Goal: Communication & Community: Answer question/provide support

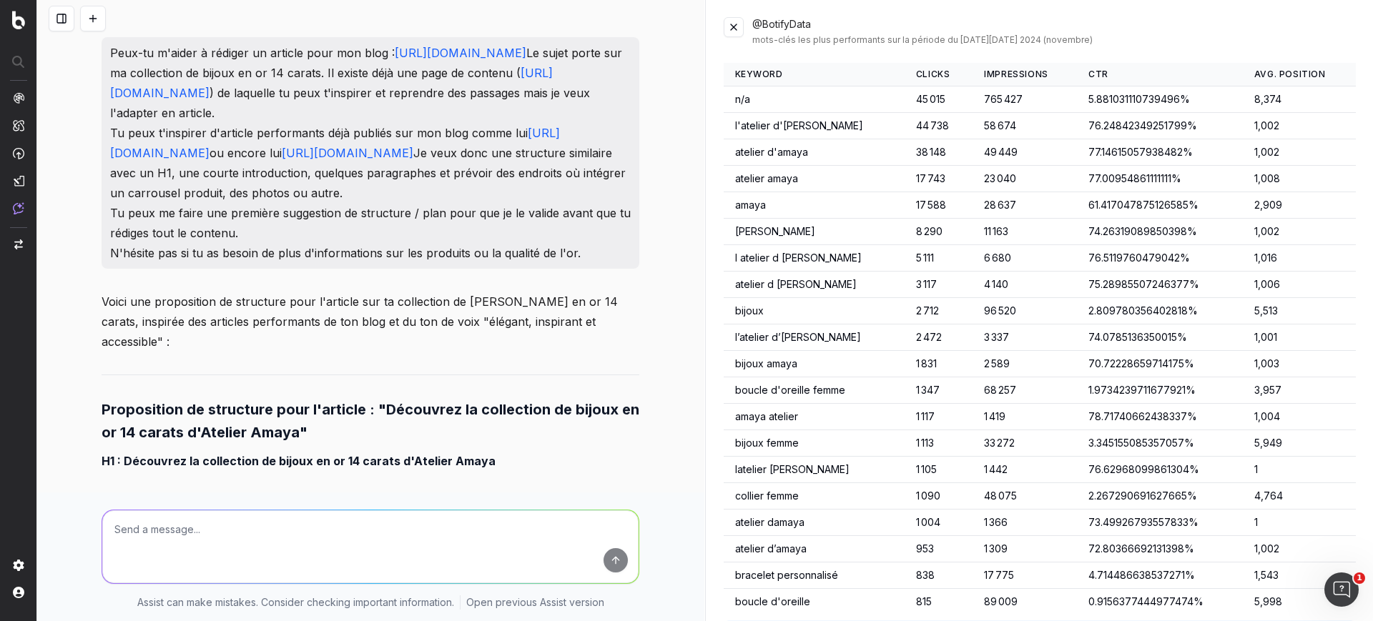
scroll to position [11129, 0]
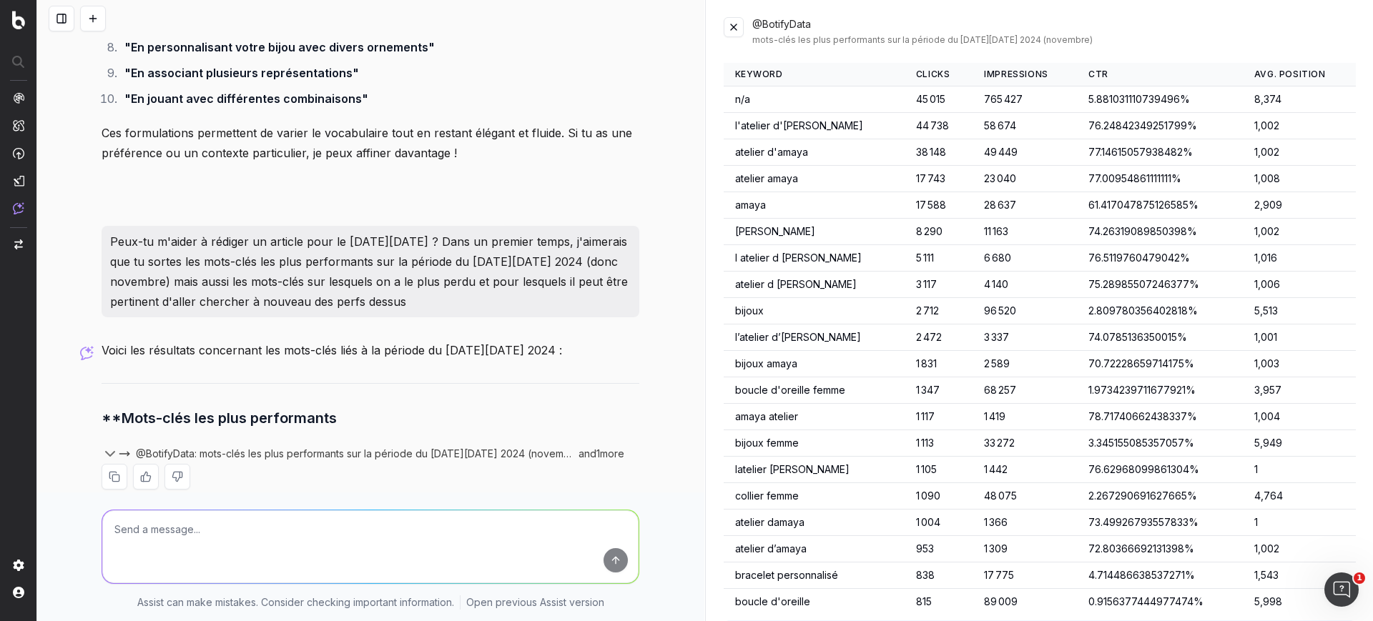
click at [731, 21] on button at bounding box center [734, 27] width 20 height 20
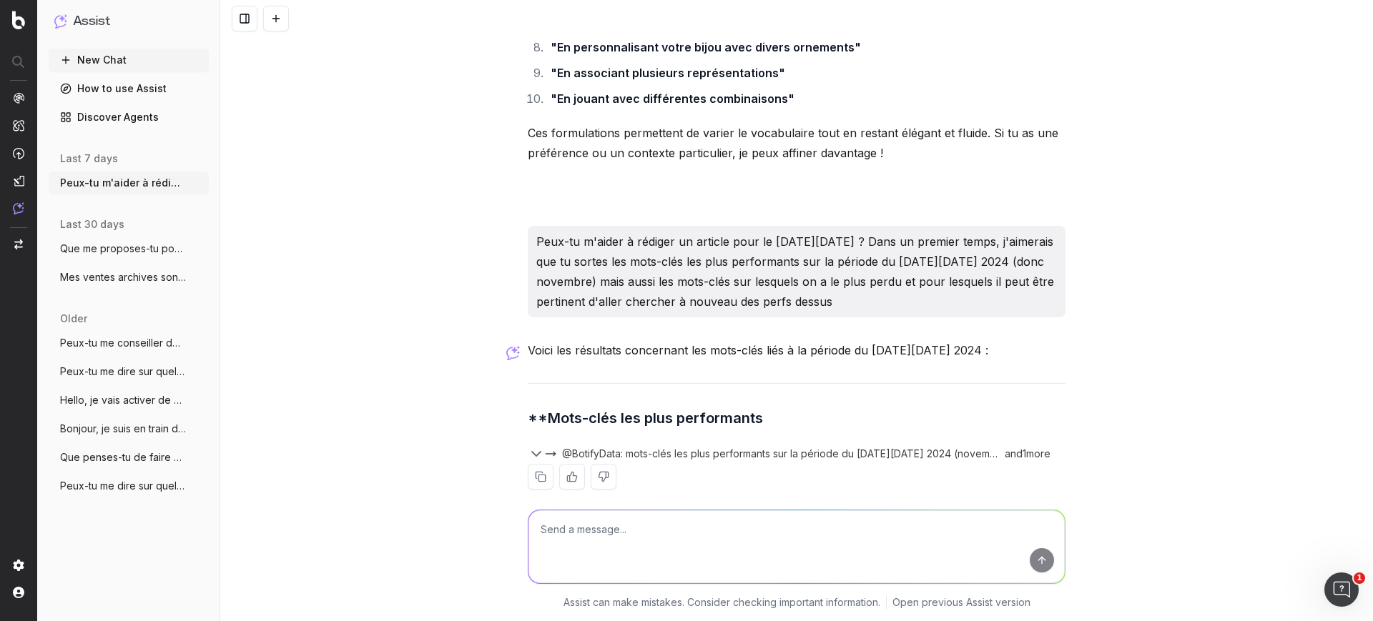
click at [643, 551] on textarea at bounding box center [796, 547] width 536 height 73
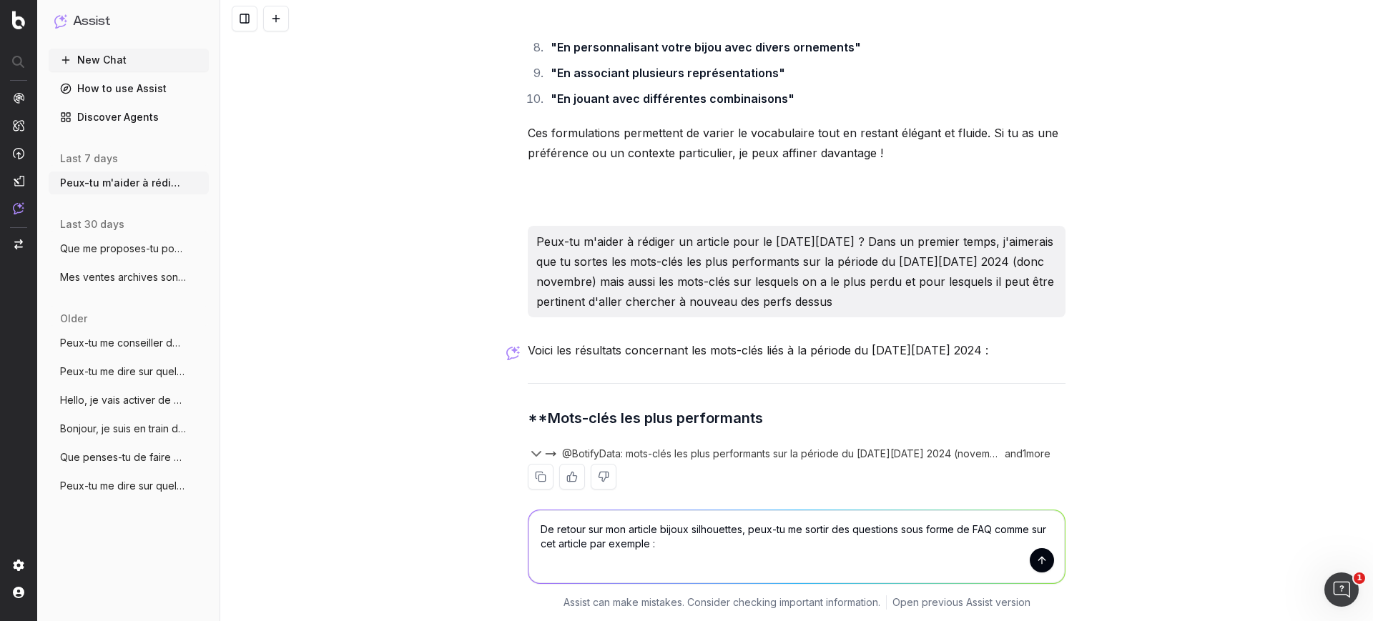
paste textarea "[URL][DOMAIN_NAME]"
type textarea "De retour sur mon article bijoux silhouettes, peux-tu me sortir des questions s…"
click at [1041, 563] on button "submit" at bounding box center [1042, 560] width 24 height 24
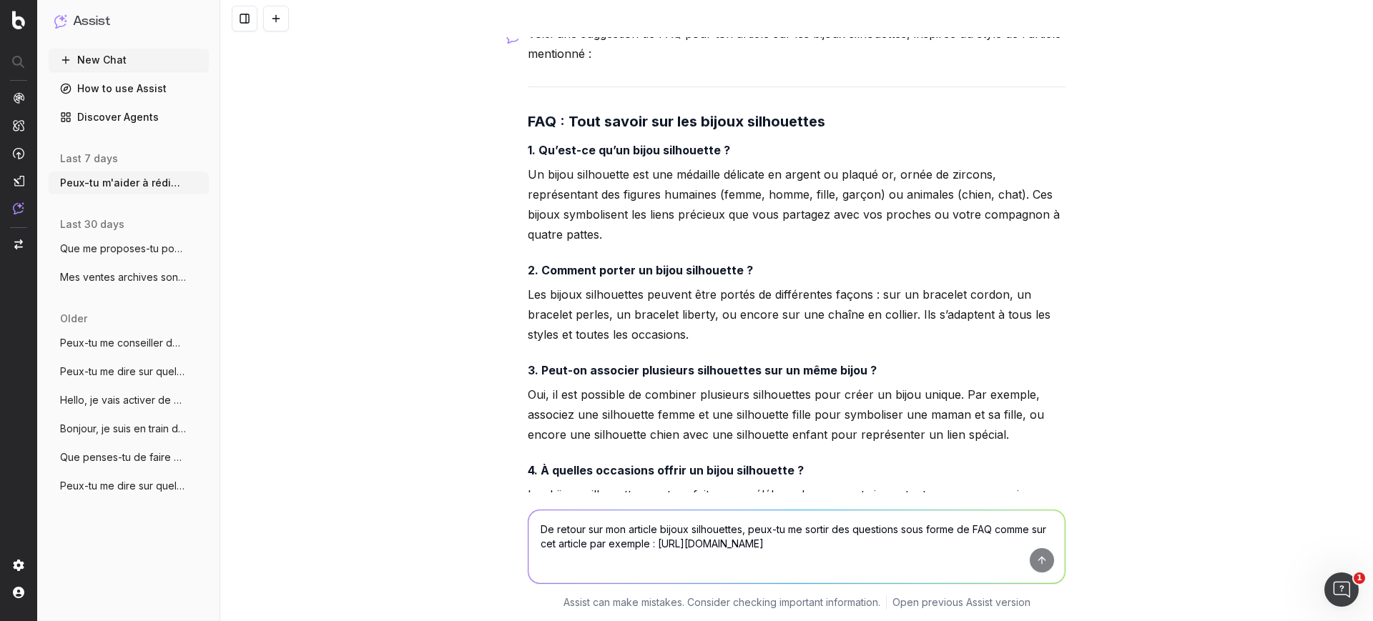
scroll to position [11676, 0]
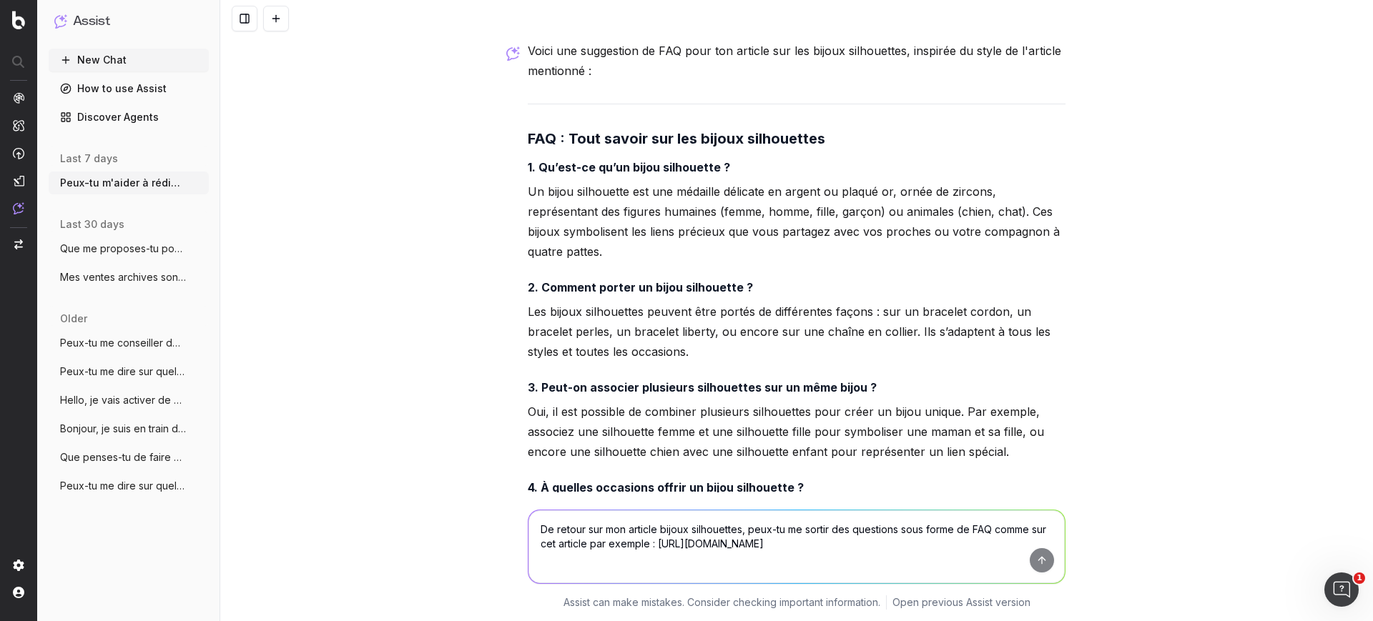
click at [647, 176] on div "Voici une suggestion de FAQ pour ton article sur les bijoux silhouettes, inspir…" at bounding box center [797, 546] width 538 height 1011
click at [647, 175] on div "Voici une suggestion de FAQ pour ton article sur les bijoux silhouettes, inspir…" at bounding box center [797, 546] width 538 height 1011
click at [647, 175] on h4 "1. Qu’est-ce qu’un bijou silhouette ?" at bounding box center [797, 167] width 538 height 17
copy strong "1. Qu’est-ce qu’un bijou silhouette ?"
click at [586, 254] on p "Un bijou silhouette est une médaille délicate en argent ou plaqué or, ornée de …" at bounding box center [797, 222] width 538 height 80
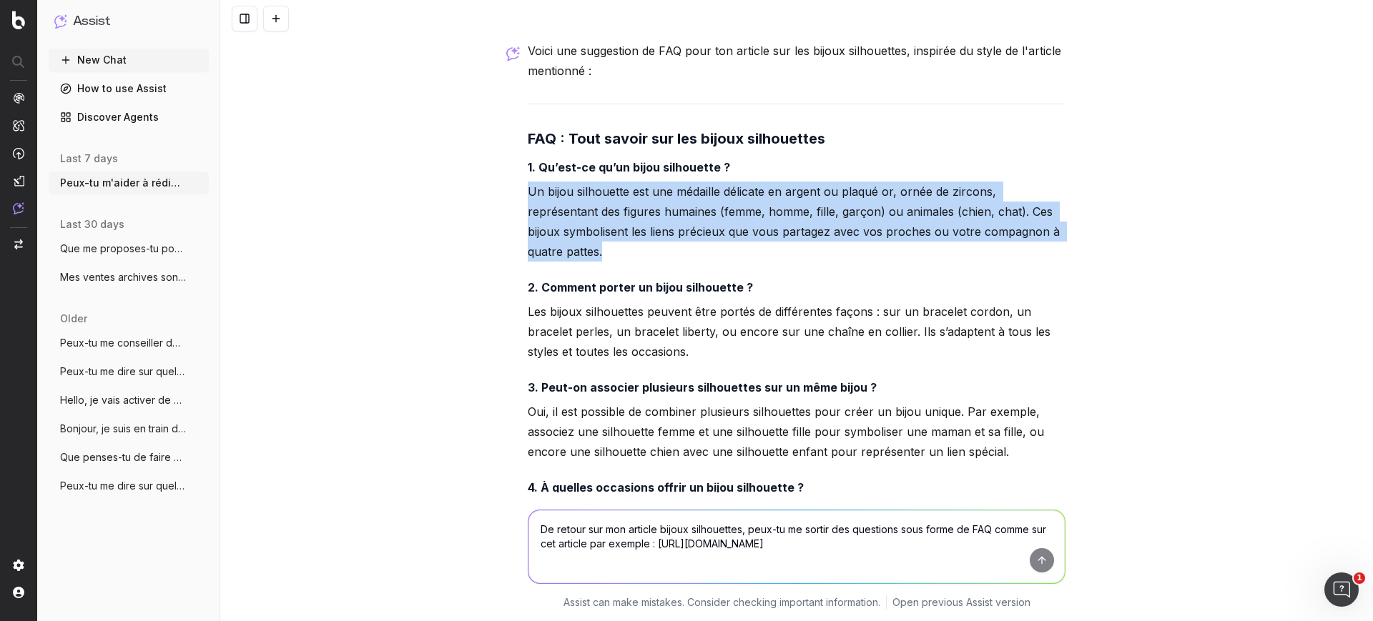
drag, startPoint x: 581, startPoint y: 254, endPoint x: 510, endPoint y: 188, distance: 97.2
click at [510, 188] on div "Peux-tu m'aider à rédiger un article pour mon blog : [URL][DOMAIN_NAME] Le suje…" at bounding box center [796, 310] width 1153 height 621
copy p "Un bijou silhouette est une médaille délicate en argent ou plaqué or, ornée de …"
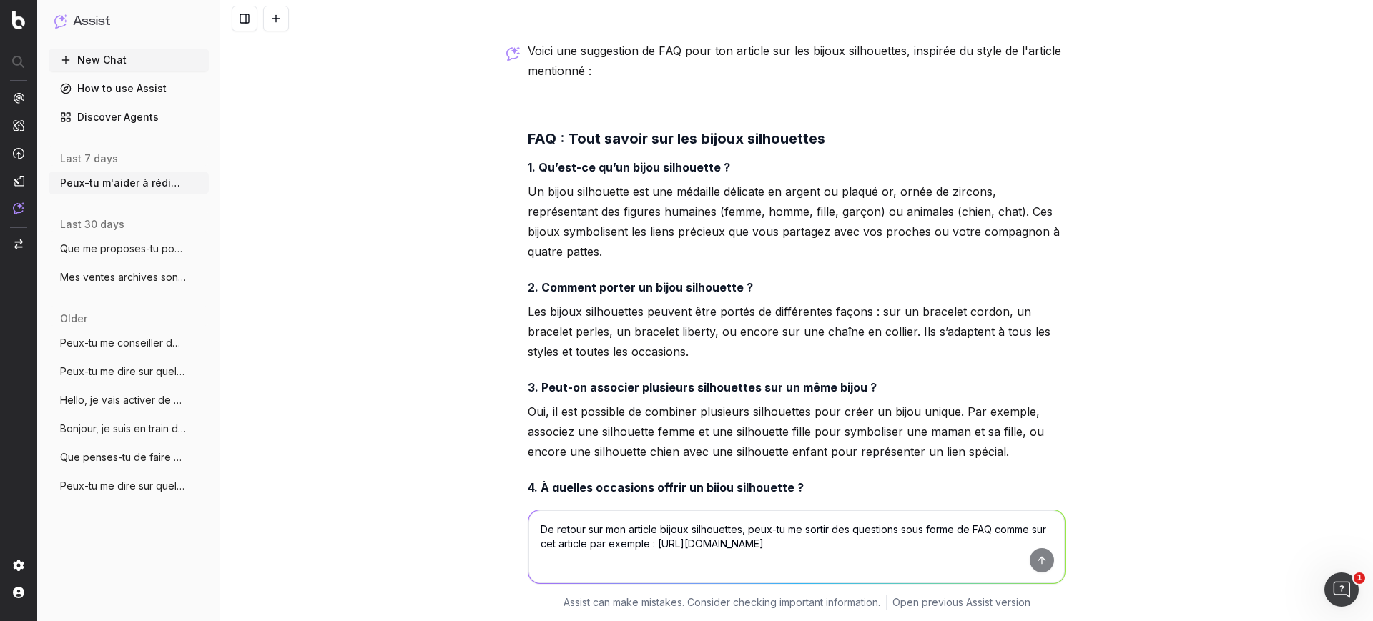
click at [604, 291] on strong "2. Comment porter un bijou silhouette ?" at bounding box center [640, 287] width 225 height 14
drag, startPoint x: 536, startPoint y: 285, endPoint x: 789, endPoint y: 265, distance: 254.0
click at [789, 265] on div "Voici une suggestion de FAQ pour ton article sur les bijoux silhouettes, inspir…" at bounding box center [797, 546] width 538 height 1011
copy strong "Comment porter un bijou silhouette ?"
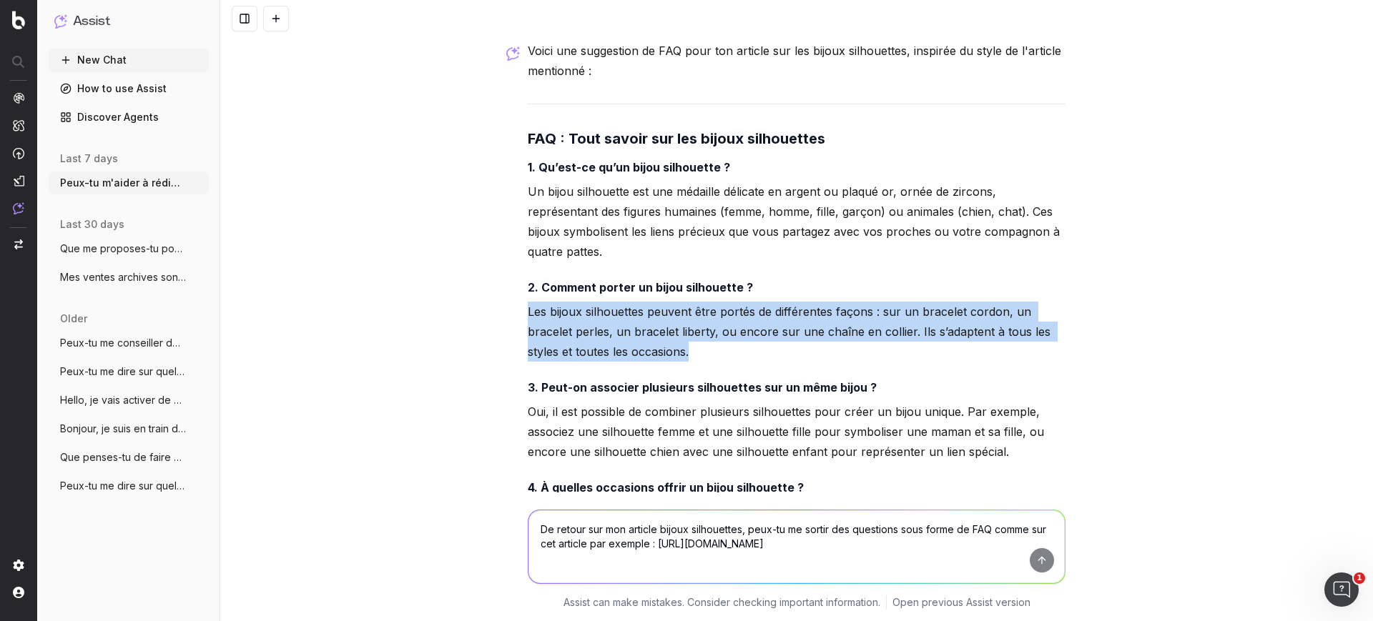
drag, startPoint x: 516, startPoint y: 310, endPoint x: 736, endPoint y: 351, distance: 224.0
copy p "Les bijoux silhouettes peuvent être portés de différentes façons : sur un brace…"
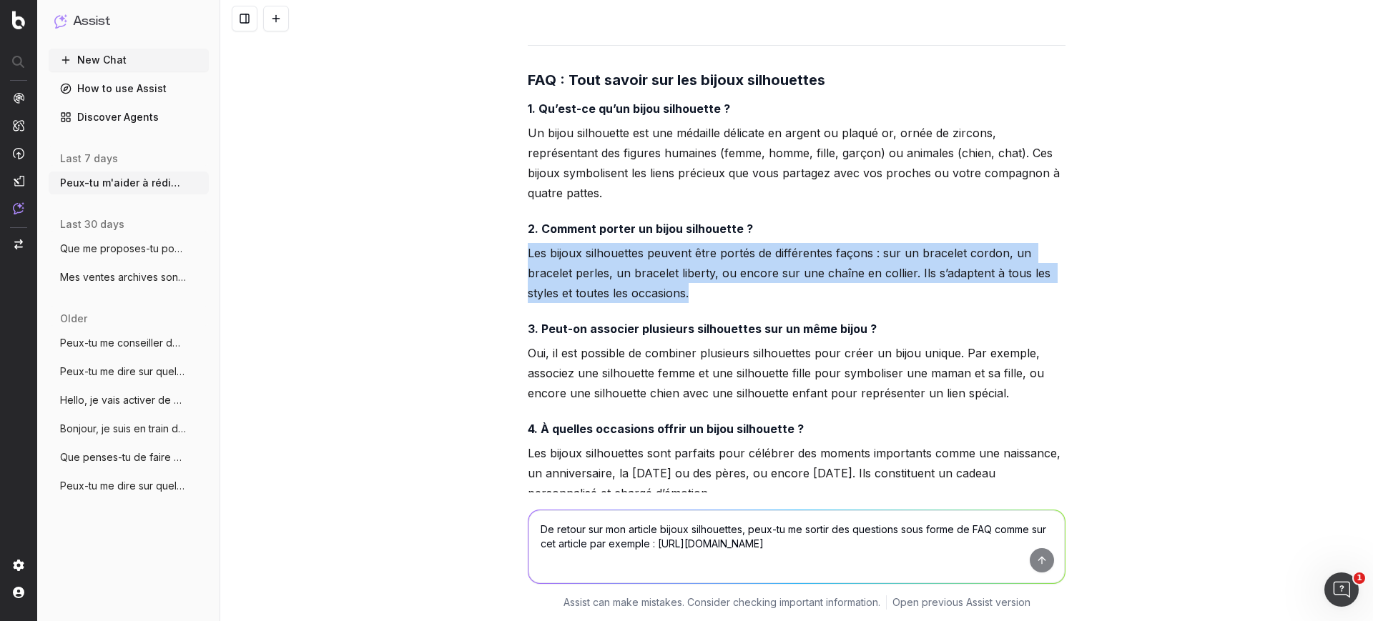
scroll to position [11765, 0]
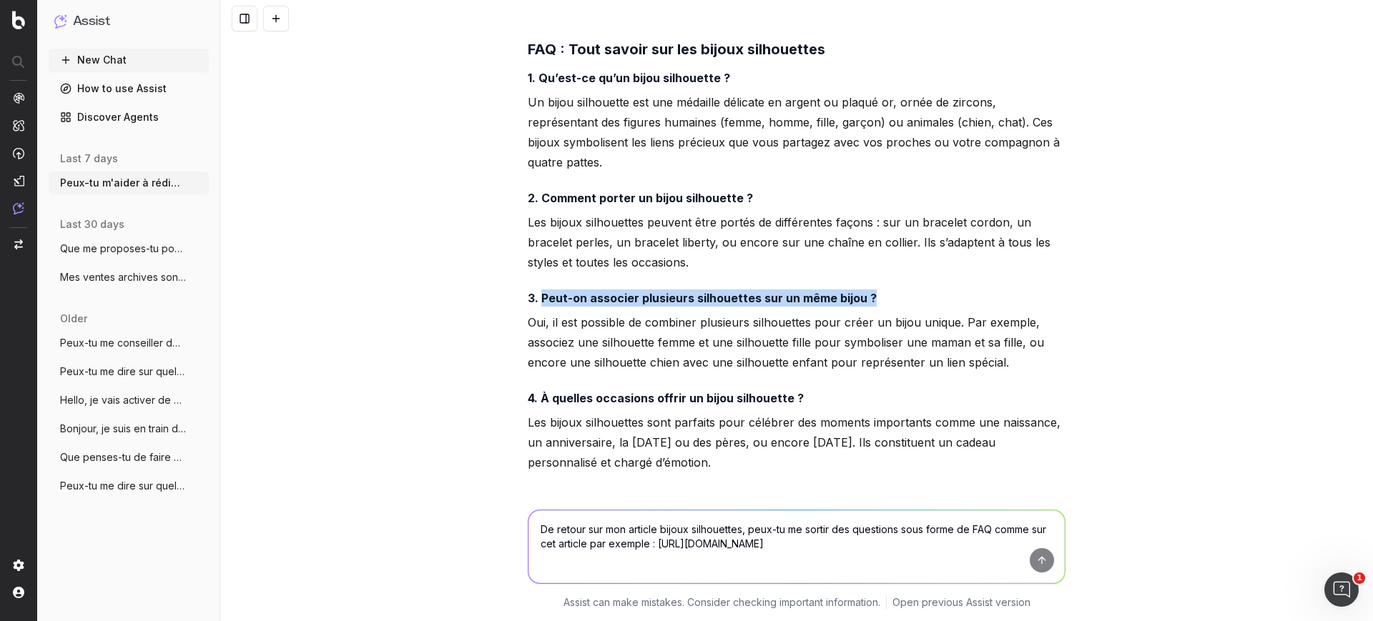
drag, startPoint x: 537, startPoint y: 298, endPoint x: 887, endPoint y: 282, distance: 350.0
click at [887, 282] on div "Voici une suggestion de FAQ pour ton article sur les bijoux silhouettes, inspir…" at bounding box center [797, 456] width 538 height 1011
copy strong "Peut-on associer plusieurs silhouettes sur un même bijou ?"
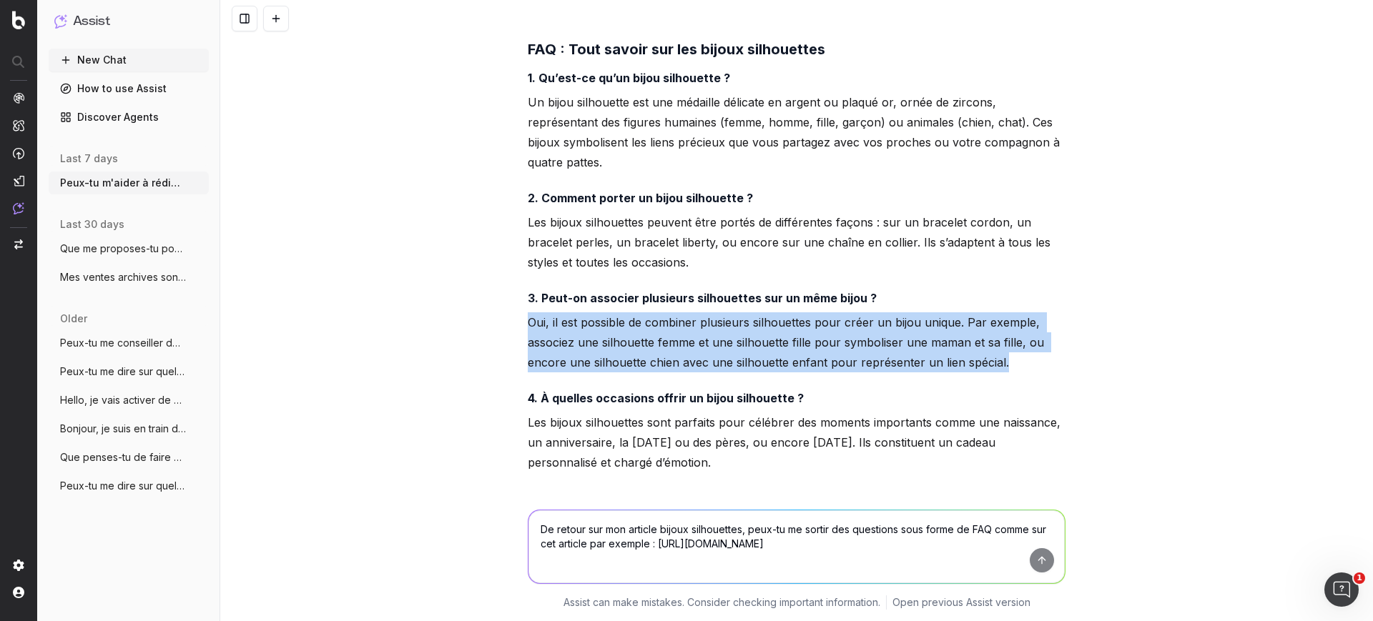
drag, startPoint x: 517, startPoint y: 320, endPoint x: 1043, endPoint y: 361, distance: 527.8
copy p "Oui, il est possible de combiner plusieurs silhouettes pour créer un bijou uniq…"
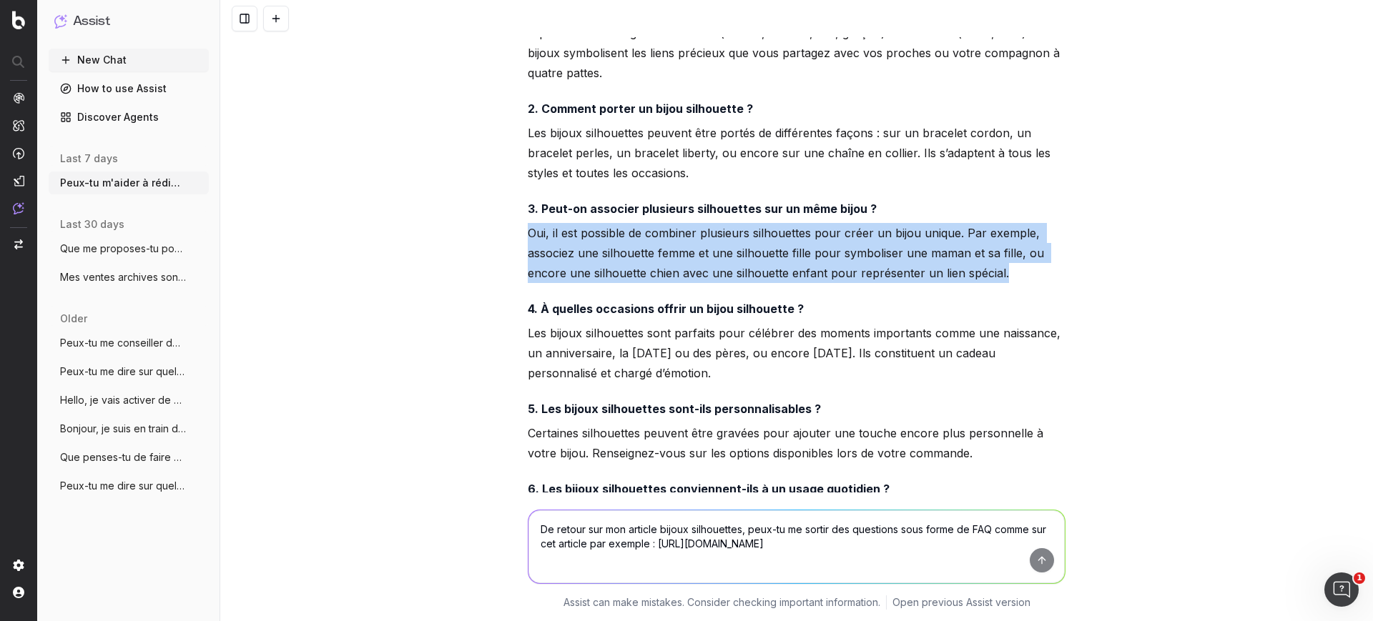
scroll to position [11944, 0]
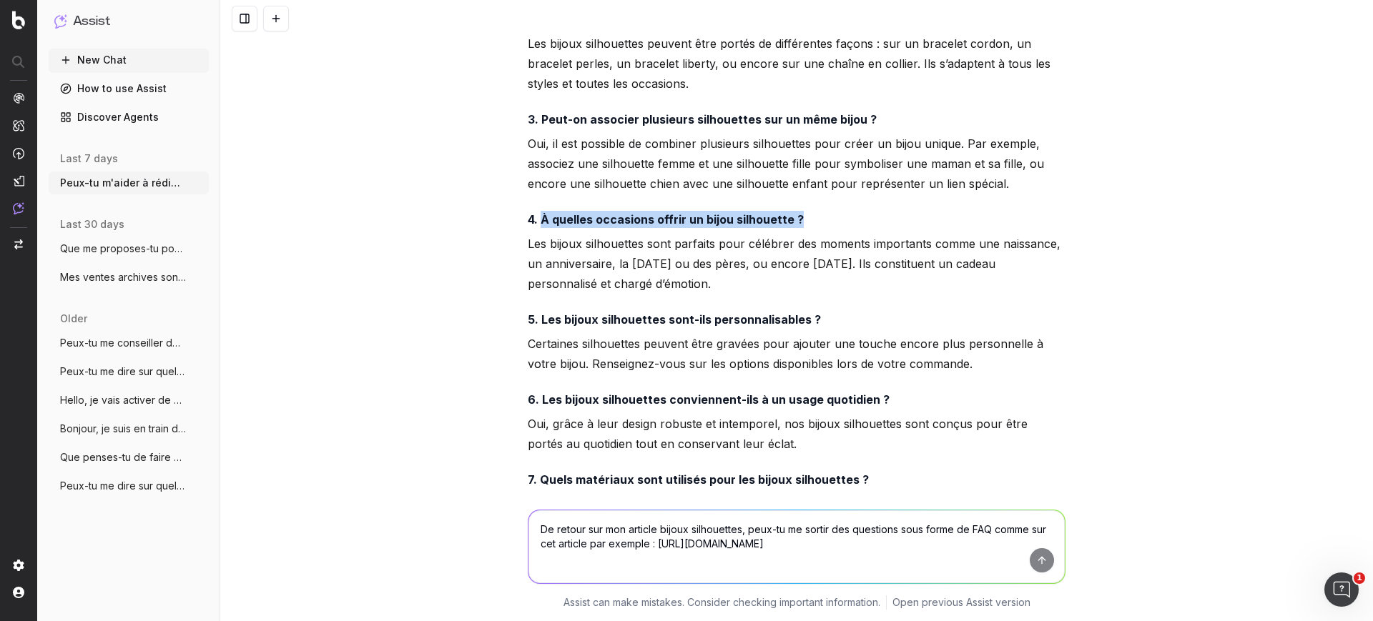
drag, startPoint x: 536, startPoint y: 212, endPoint x: 777, endPoint y: 207, distance: 241.7
click at [794, 213] on h4 "4. À quelles occasions offrir un bijou silhouette ?" at bounding box center [797, 219] width 538 height 17
copy strong "À quelles occasions offrir un bijou silhouette ?"
drag, startPoint x: 520, startPoint y: 243, endPoint x: 741, endPoint y: 286, distance: 225.8
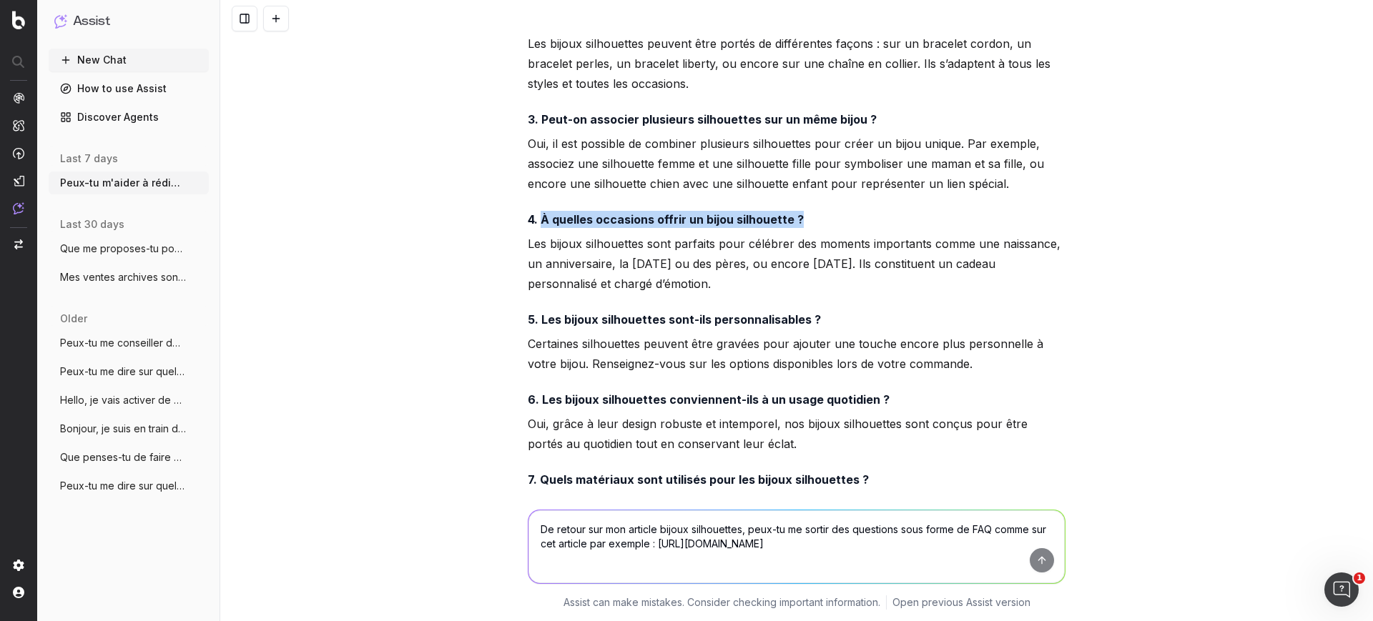
copy p "Les bijoux silhouettes sont parfaits pour célébrer des moments importants comme…"
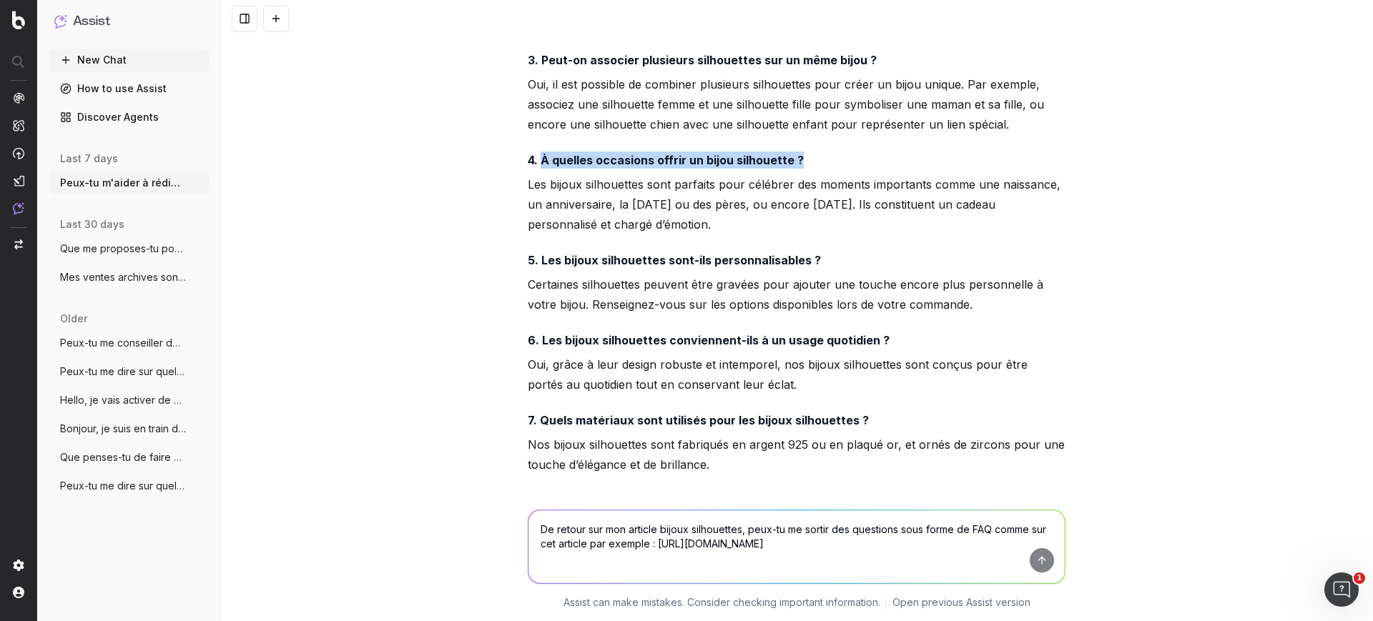
scroll to position [12033, 0]
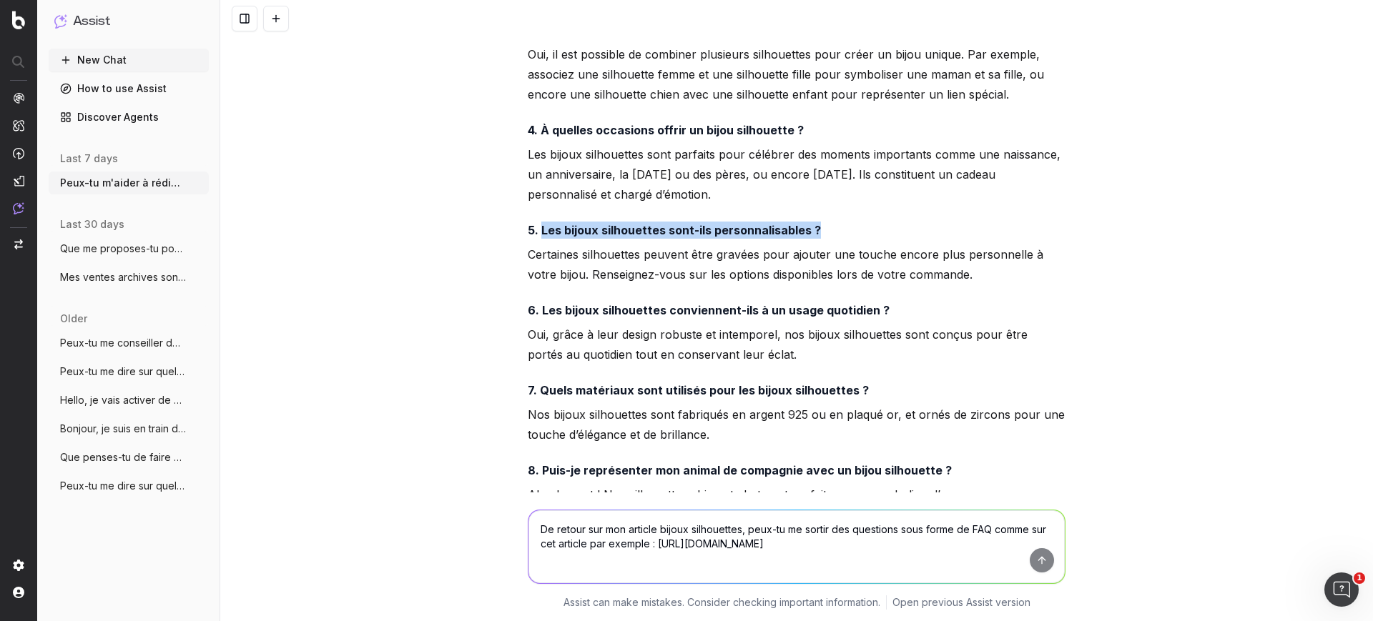
drag, startPoint x: 535, startPoint y: 230, endPoint x: 820, endPoint y: 209, distance: 286.0
click at [820, 209] on div "Voici une suggestion de FAQ pour ton article sur les bijoux silhouettes, inspir…" at bounding box center [797, 188] width 538 height 1011
copy strong "Les bijoux silhouettes sont-ils personnalisables ?"
click at [541, 260] on p "Certaines silhouettes peuvent être gravées pour ajouter une touche encore plus …" at bounding box center [797, 265] width 538 height 40
click at [542, 260] on p "Certaines silhouettes peuvent être gravées pour ajouter une touche encore plus …" at bounding box center [797, 265] width 538 height 40
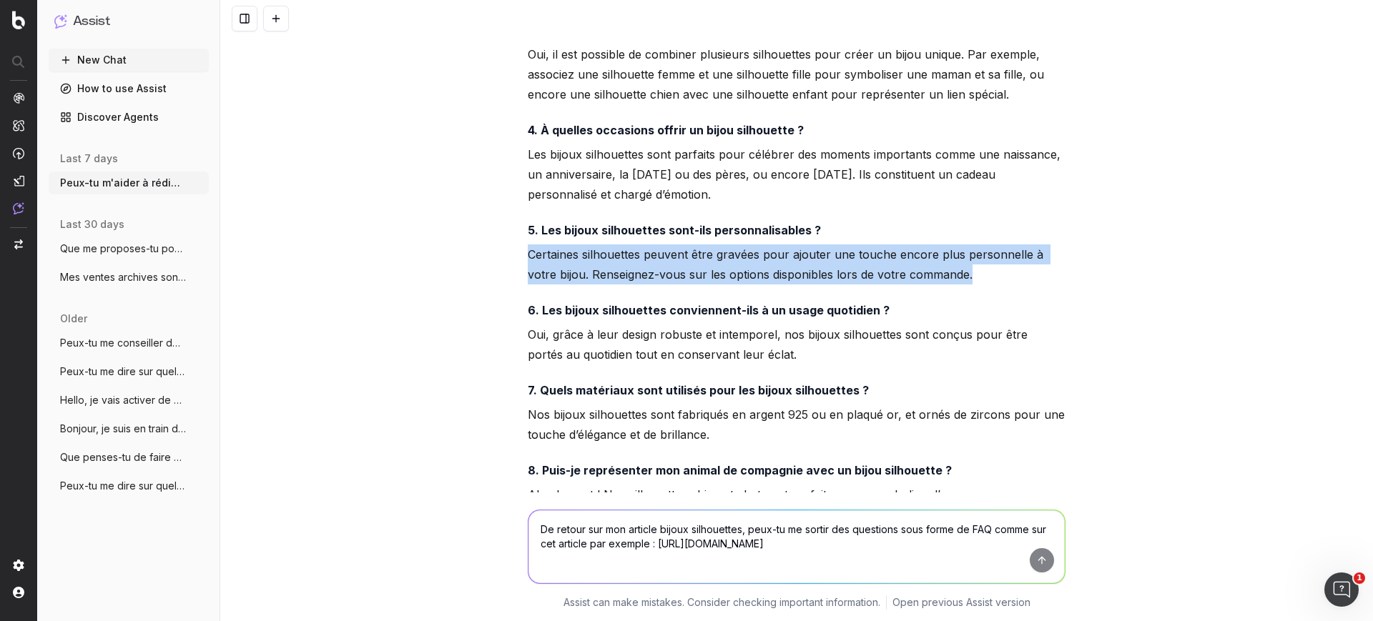
click at [542, 260] on p "Certaines silhouettes peuvent être gravées pour ajouter une touche encore plus …" at bounding box center [797, 265] width 538 height 40
copy p "Certaines silhouettes peuvent être gravées pour ajouter une touche encore plus …"
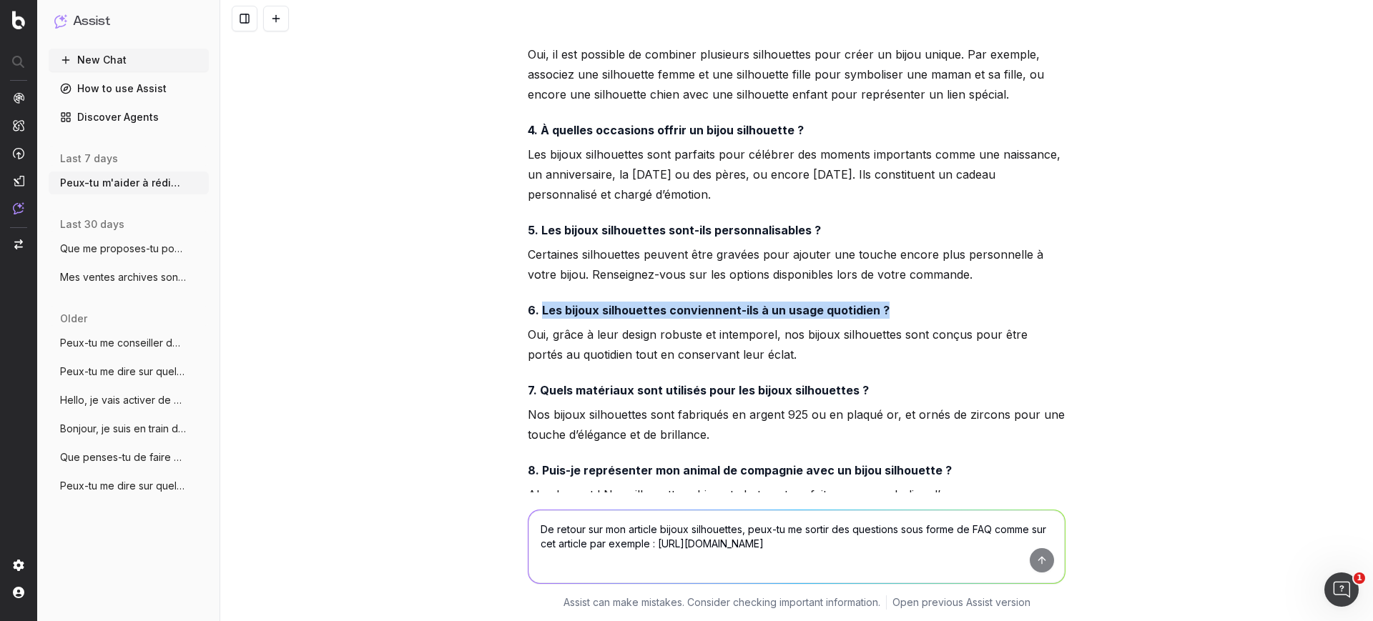
drag, startPoint x: 533, startPoint y: 304, endPoint x: 905, endPoint y: 290, distance: 372.0
click at [905, 290] on div "Voici une suggestion de FAQ pour ton article sur les bijoux silhouettes, inspir…" at bounding box center [797, 188] width 538 height 1011
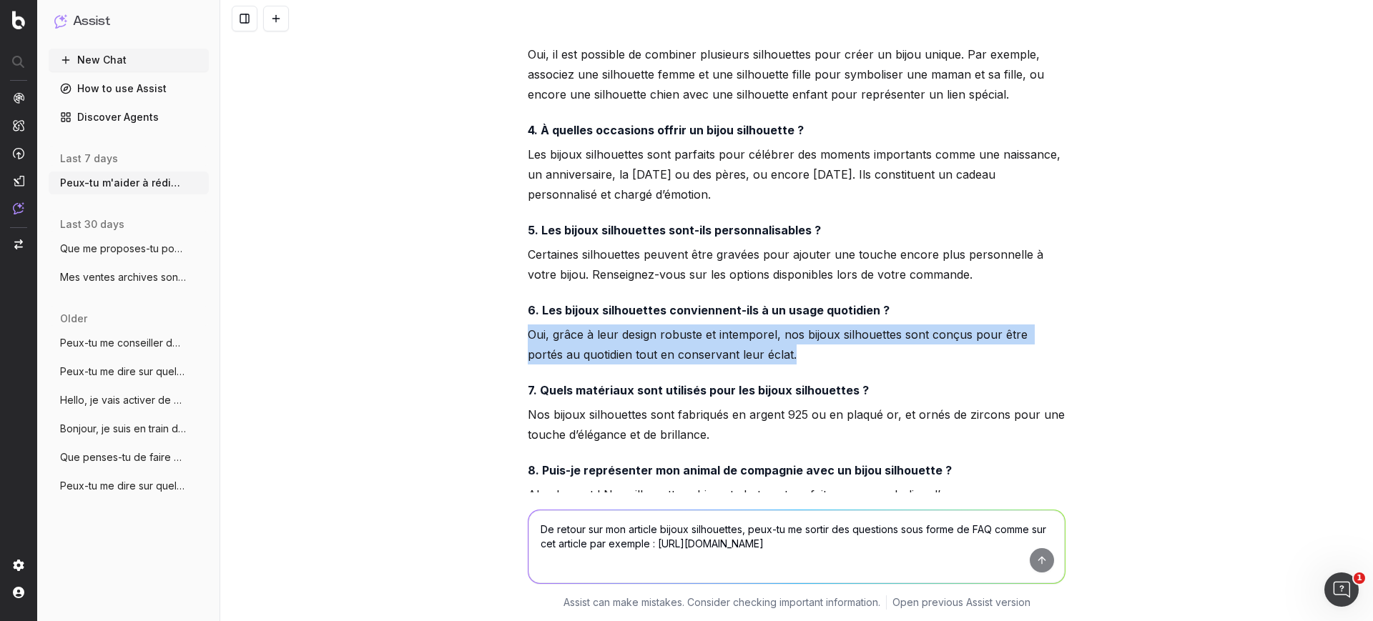
drag, startPoint x: 521, startPoint y: 336, endPoint x: 794, endPoint y: 352, distance: 272.9
click at [794, 352] on p "Oui, grâce à leur design robuste et intemporel, nos bijoux silhouettes sont con…" at bounding box center [797, 345] width 538 height 40
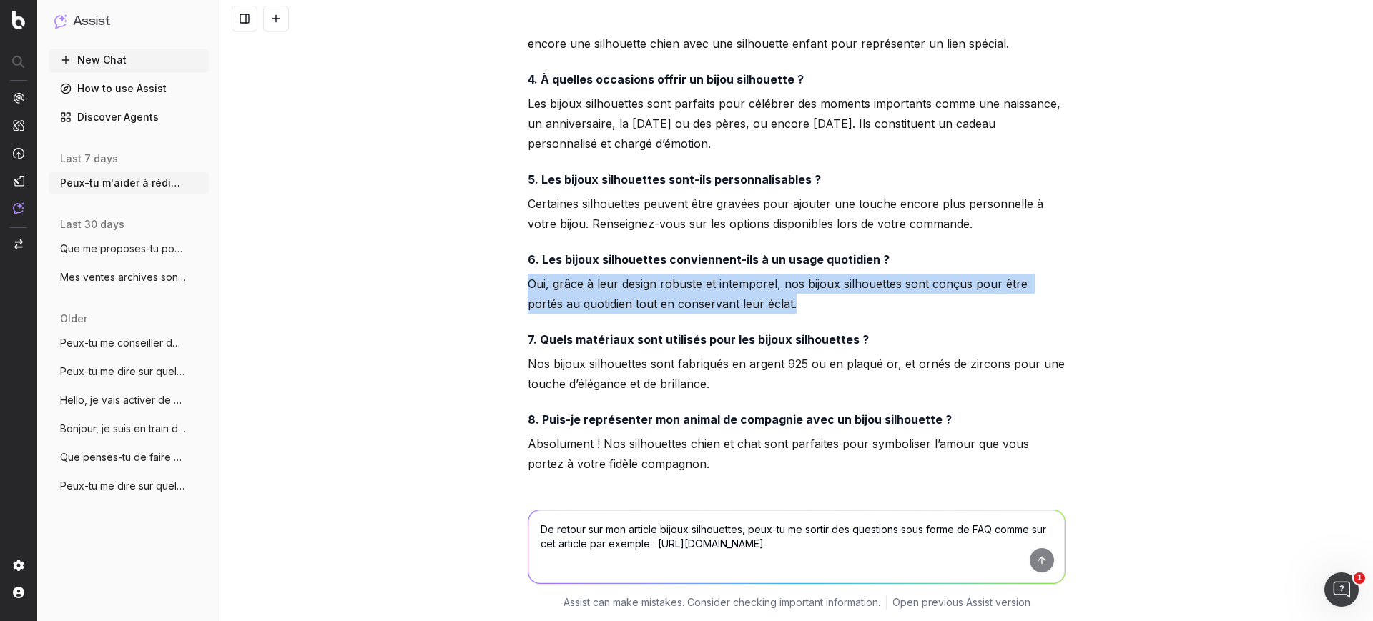
scroll to position [12123, 0]
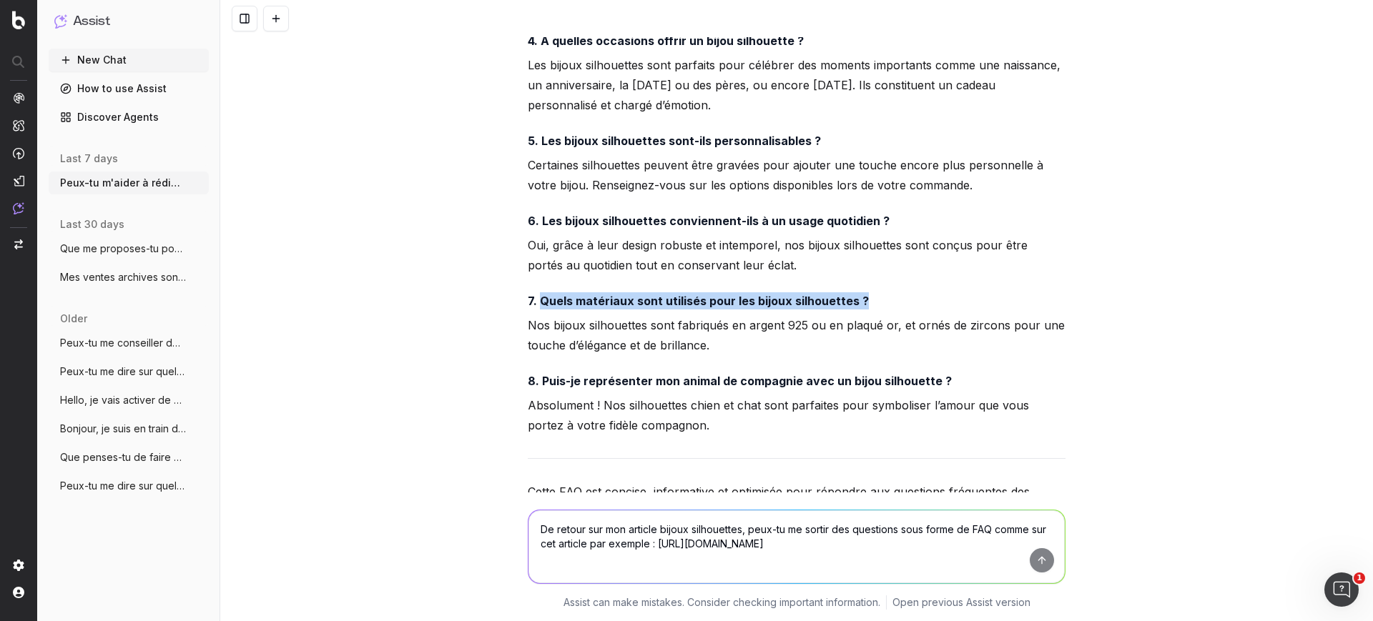
drag, startPoint x: 532, startPoint y: 302, endPoint x: 679, endPoint y: 165, distance: 200.3
click at [872, 309] on h4 "7. Quels matériaux sont utilisés pour les bijoux silhouettes ?" at bounding box center [797, 300] width 538 height 17
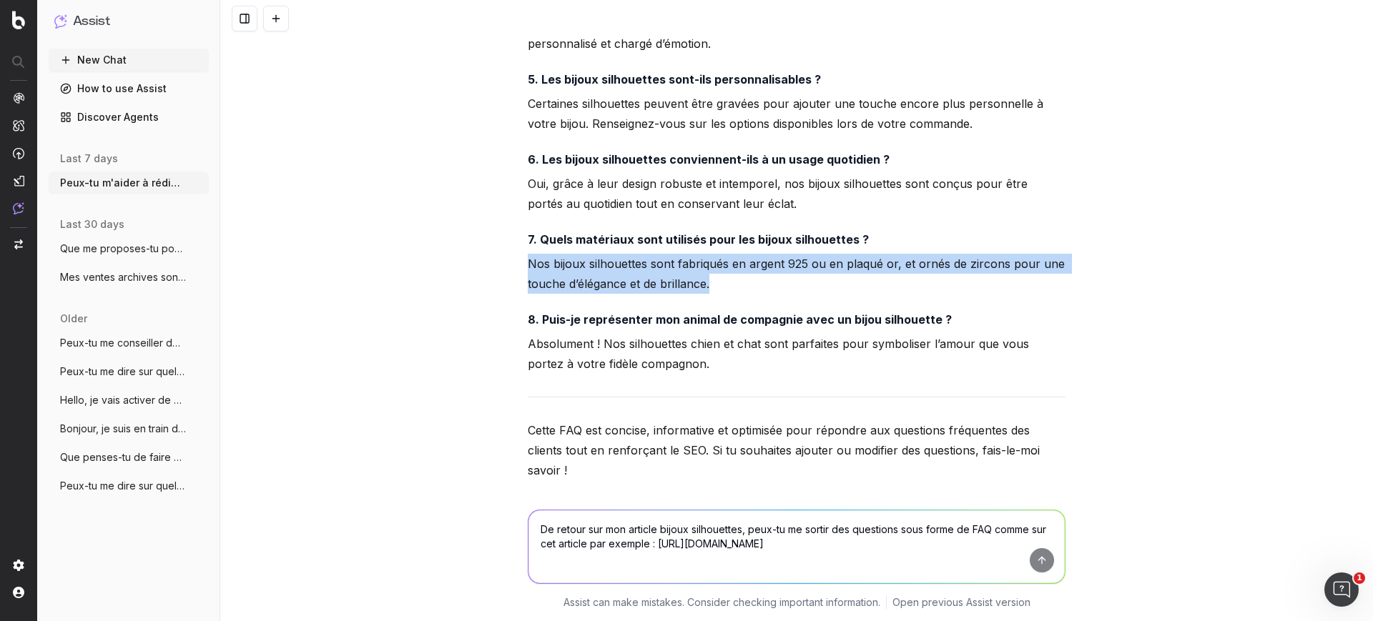
scroll to position [12212, 0]
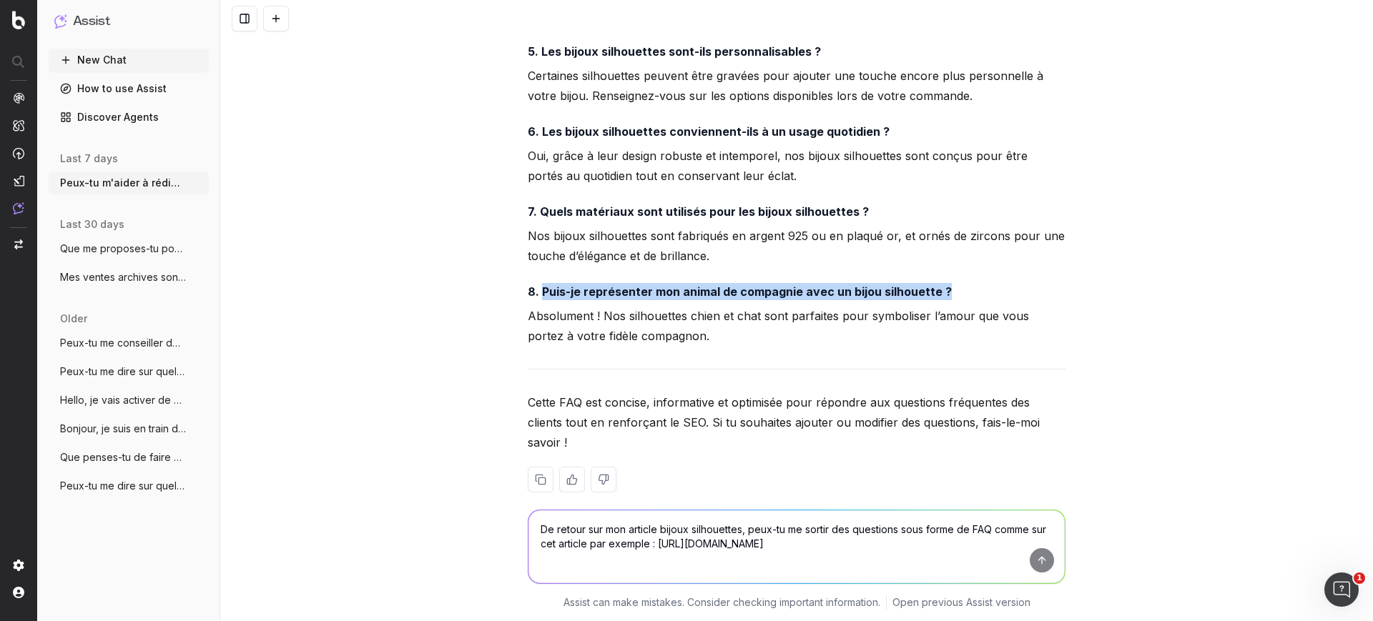
drag, startPoint x: 534, startPoint y: 291, endPoint x: 964, endPoint y: 277, distance: 429.9
click at [964, 277] on div "Voici une suggestion de FAQ pour ton article sur les bijoux silhouettes, inspir…" at bounding box center [797, 10] width 538 height 1011
click at [626, 332] on p "Absolument ! Nos silhouettes chien et chat sont parfaites pour symboliser l’amo…" at bounding box center [797, 326] width 538 height 40
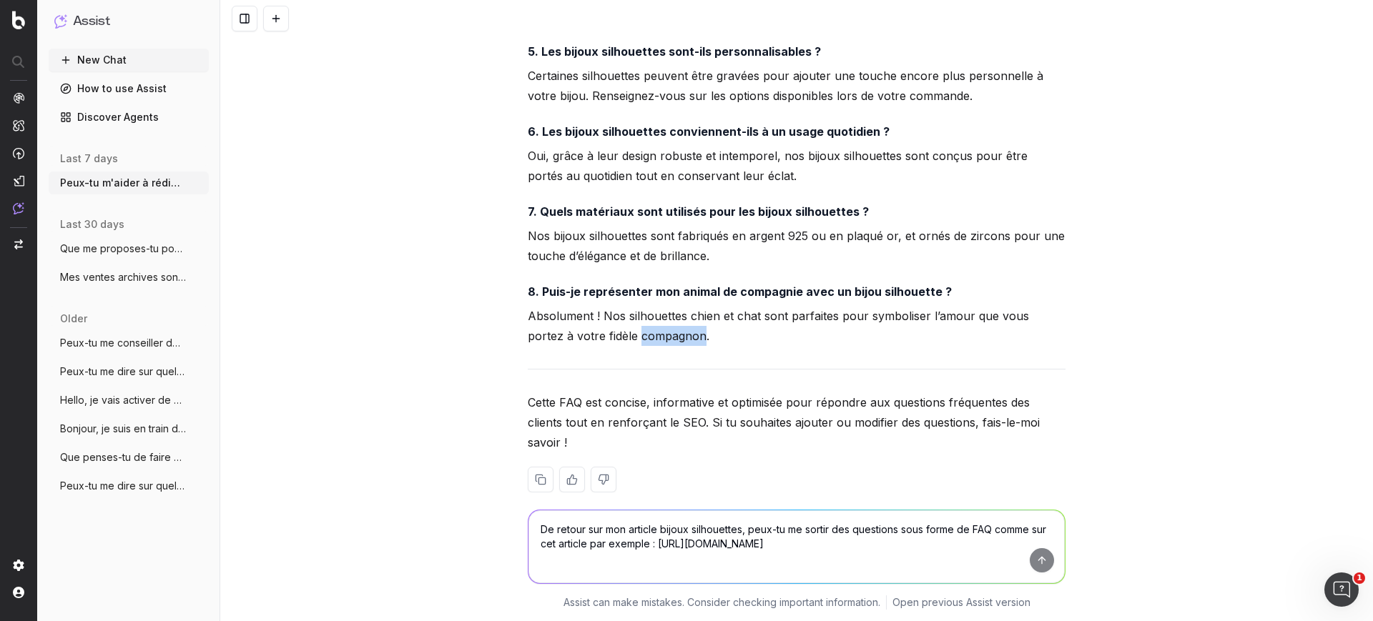
click at [626, 332] on p "Absolument ! Nos silhouettes chien et chat sont parfaites pour symboliser l’amo…" at bounding box center [797, 326] width 538 height 40
